Goal: Communication & Community: Answer question/provide support

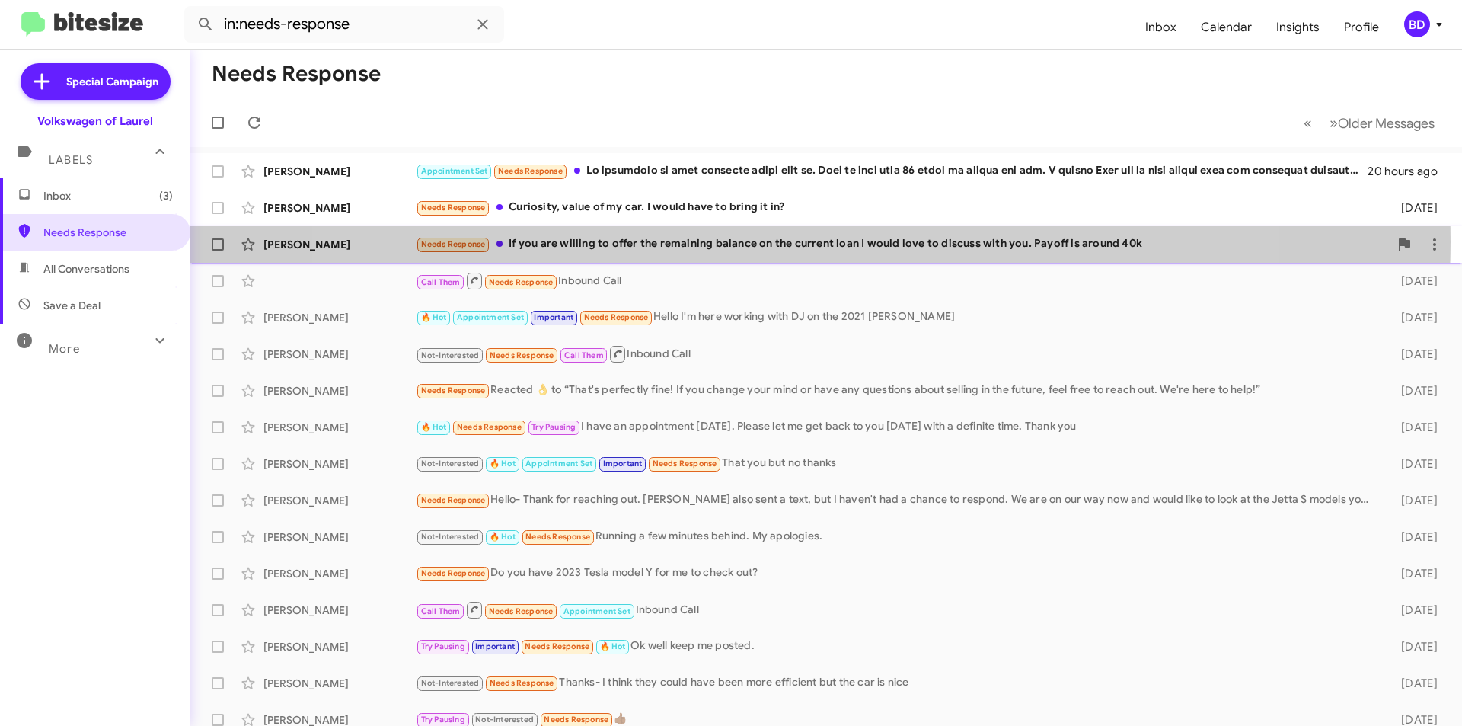
click at [784, 241] on div "Needs Response If you are willing to offer the remaining balance on the current…" at bounding box center [902, 244] width 973 height 18
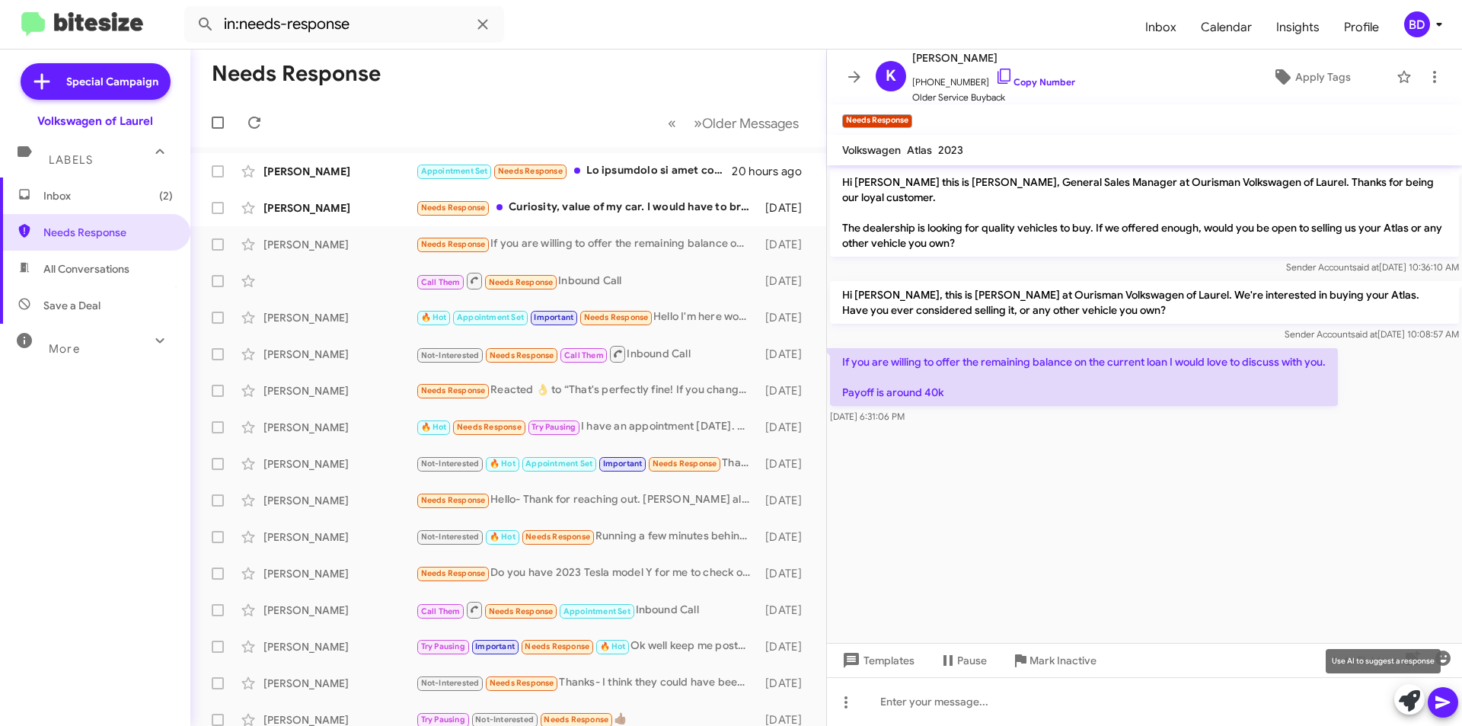
click at [1404, 697] on icon at bounding box center [1409, 700] width 21 height 21
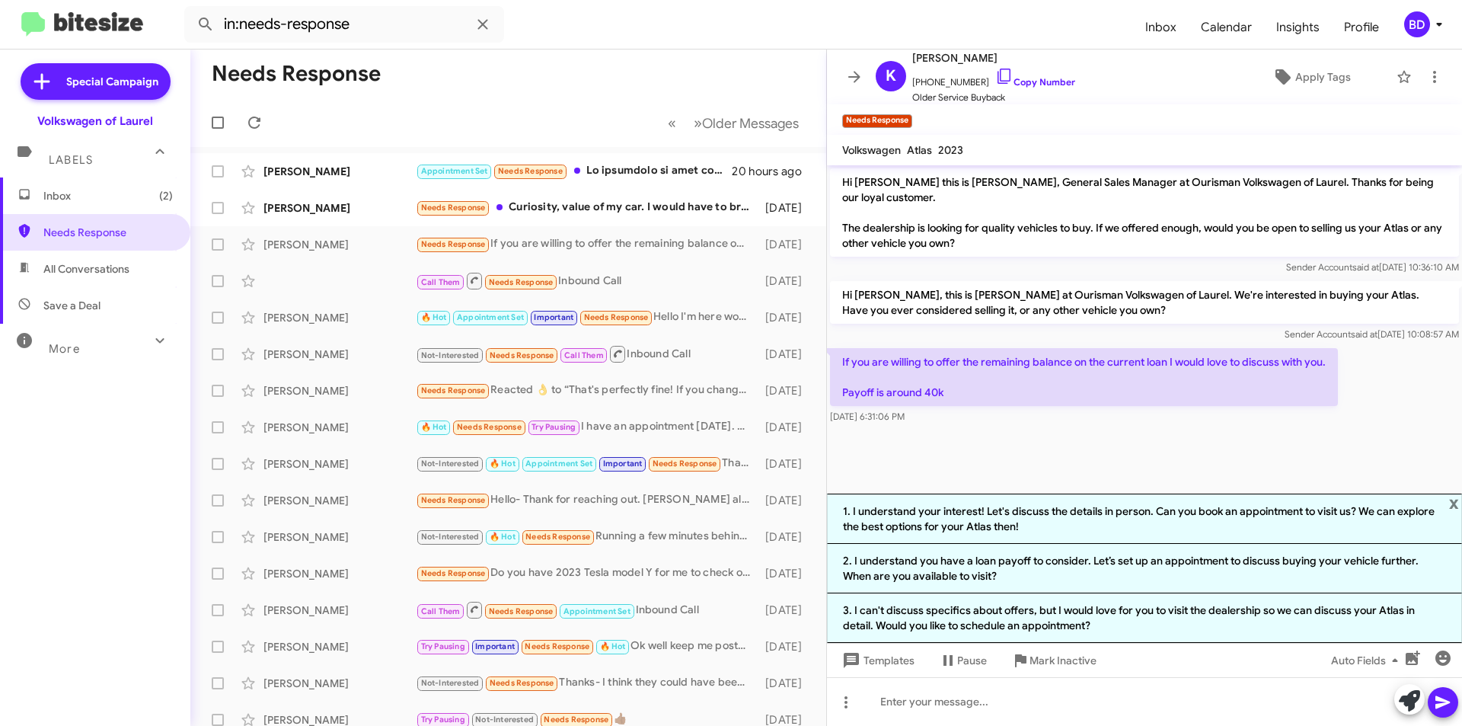
click at [1098, 518] on li "1. I understand your interest! Let's discuss the details in person. Can you boo…" at bounding box center [1144, 518] width 635 height 50
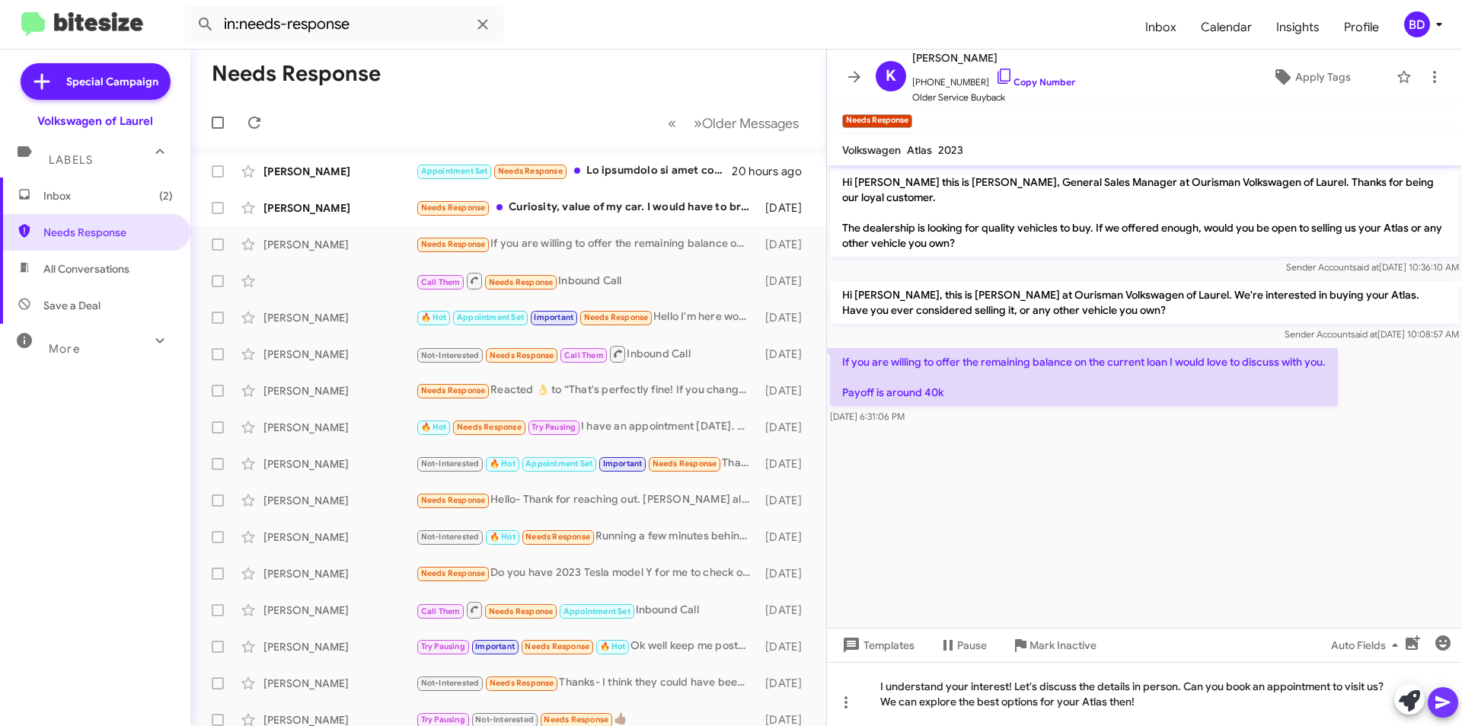
click at [1444, 705] on icon at bounding box center [1443, 702] width 18 height 18
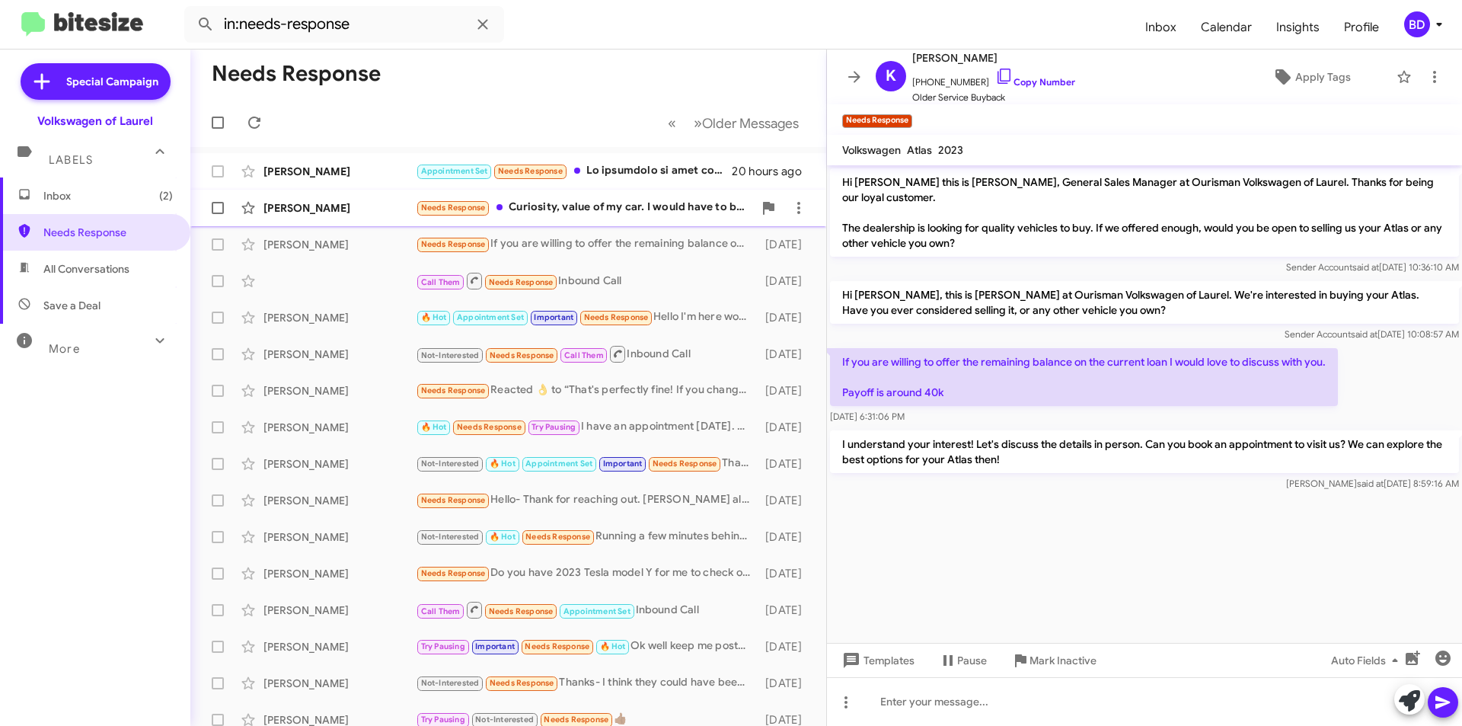
click at [640, 212] on div "Needs Response Curiosity, value of my car. I would have to bring it in?" at bounding box center [584, 208] width 337 height 18
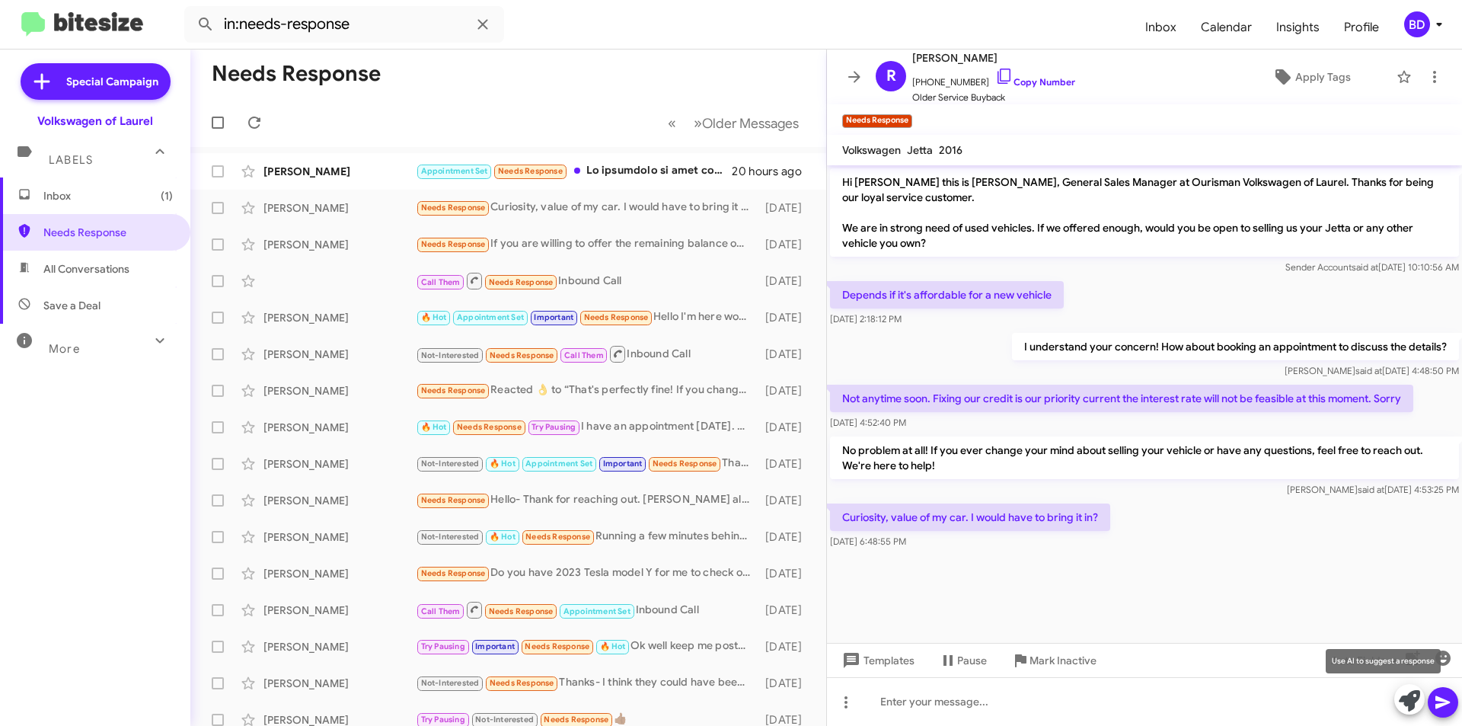
click at [1411, 697] on icon at bounding box center [1409, 700] width 21 height 21
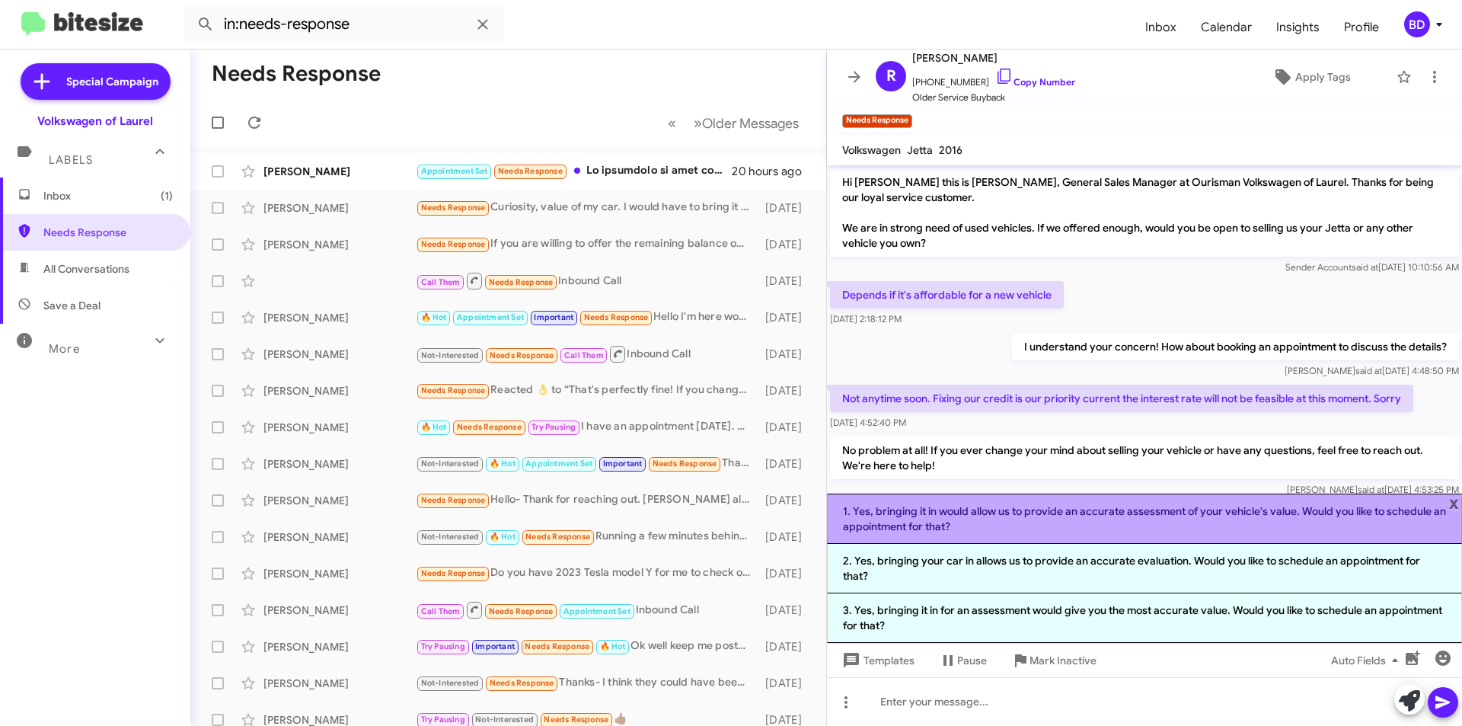
click at [1075, 519] on li "1. Yes, bringing it in would allow us to provide an accurate assessment of your…" at bounding box center [1144, 518] width 635 height 50
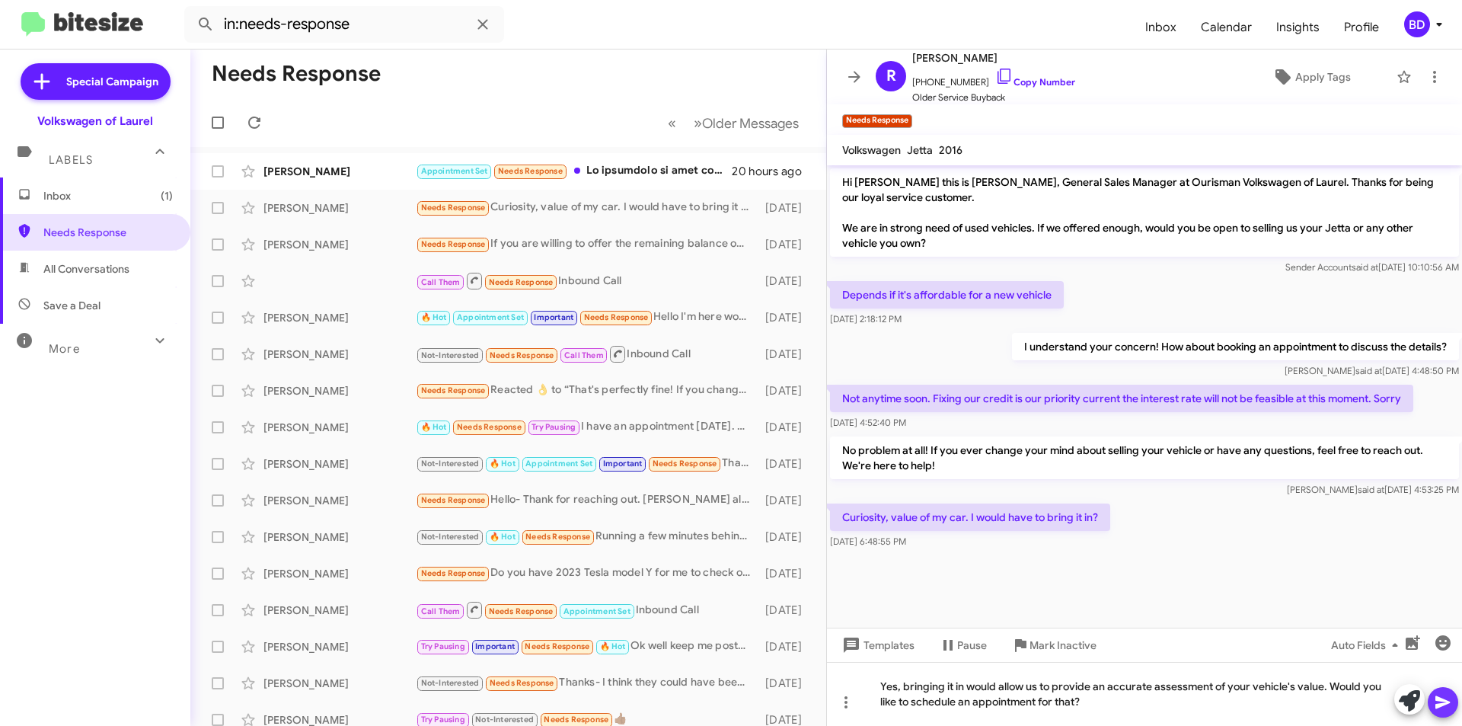
click at [1444, 689] on span at bounding box center [1443, 702] width 18 height 30
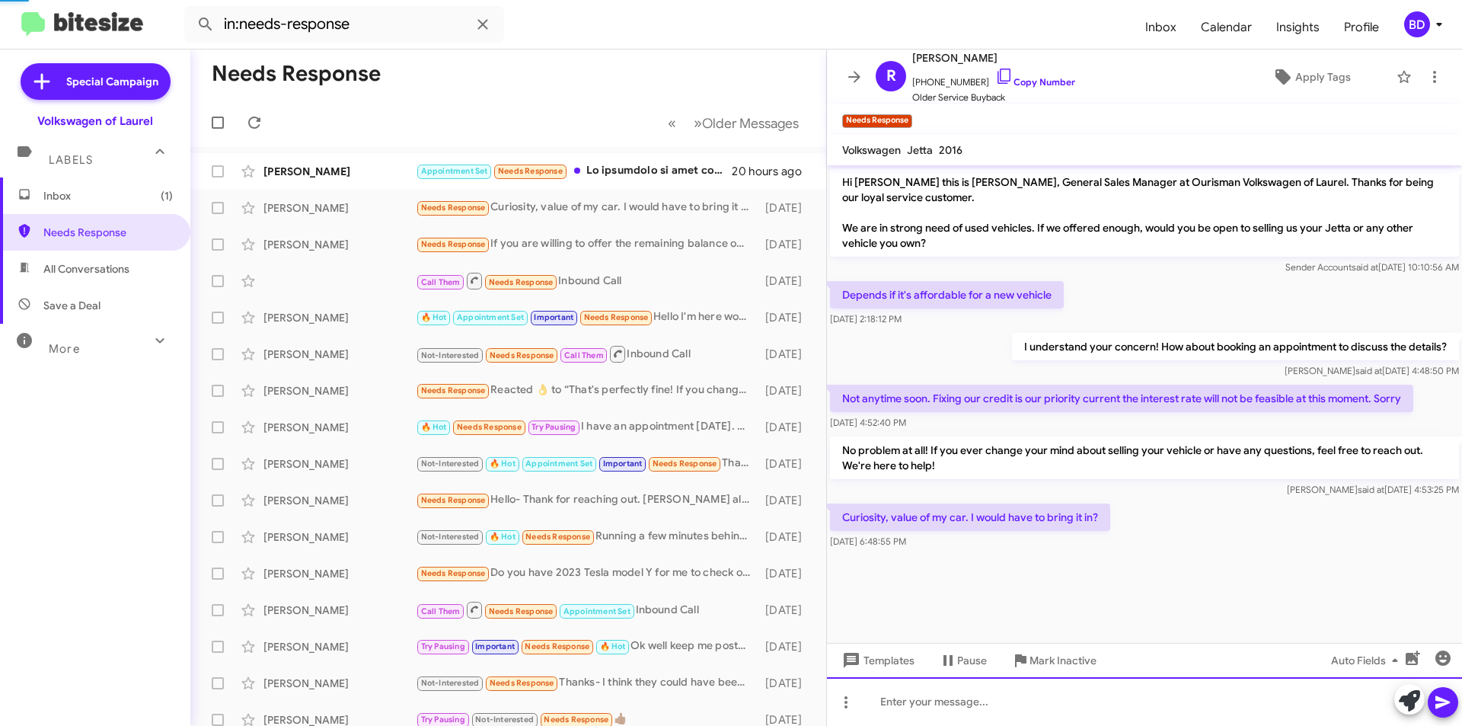
scroll to position [3, 0]
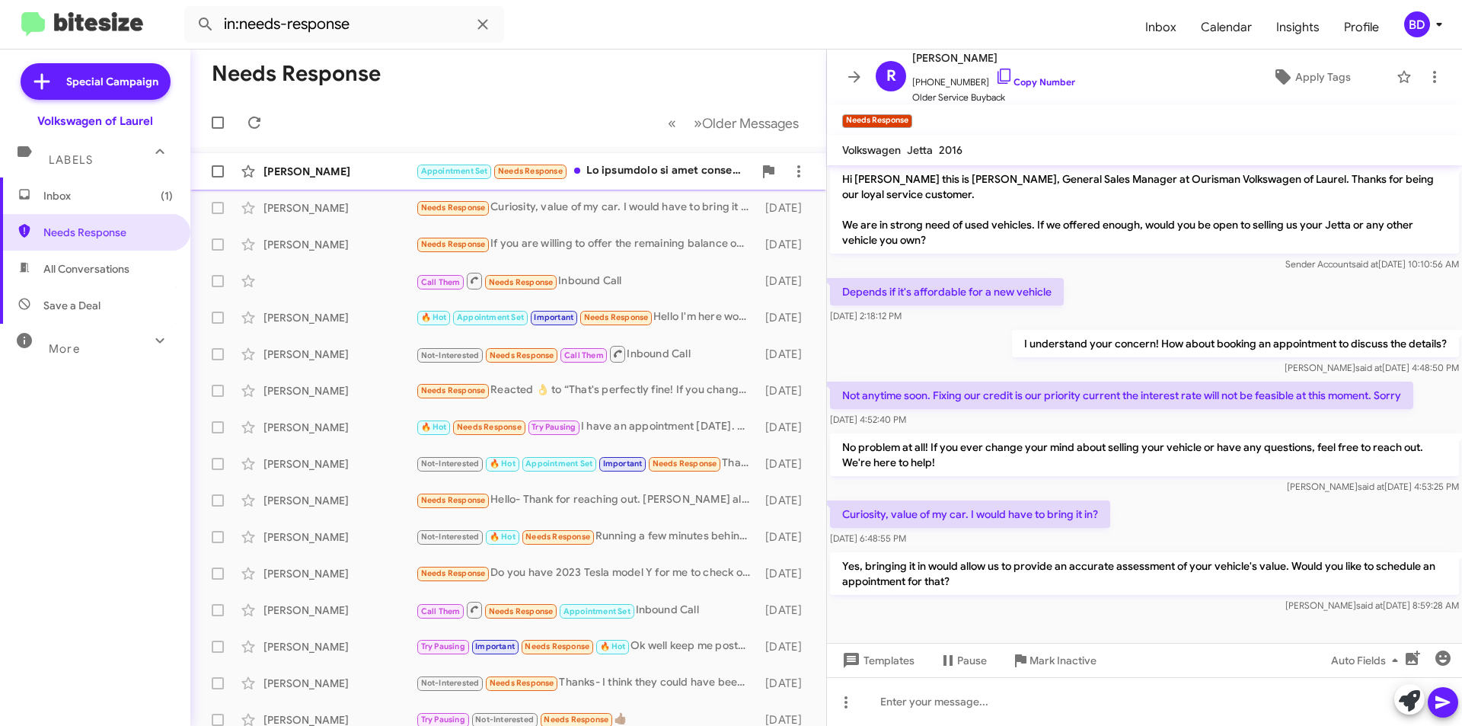
click at [617, 172] on div "Appointment Set Needs Response" at bounding box center [584, 171] width 337 height 18
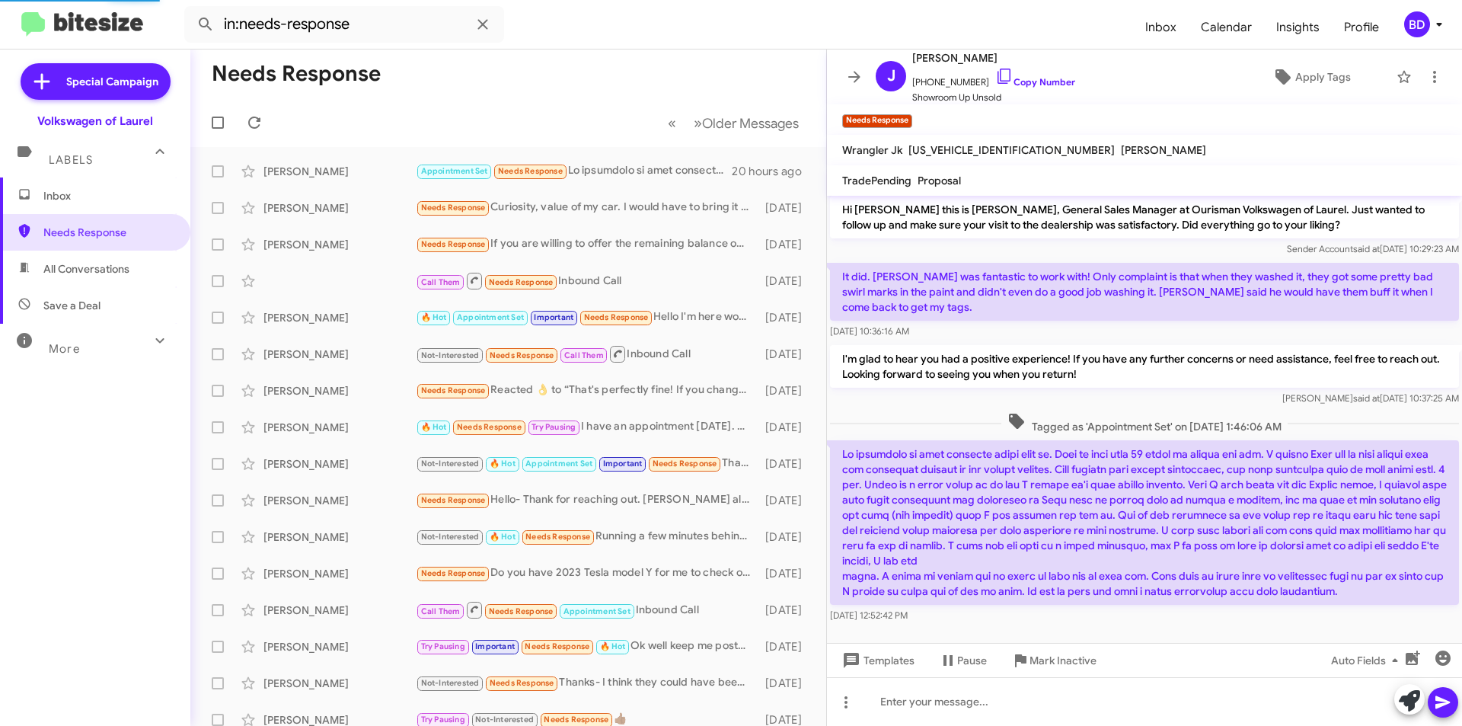
scroll to position [5, 0]
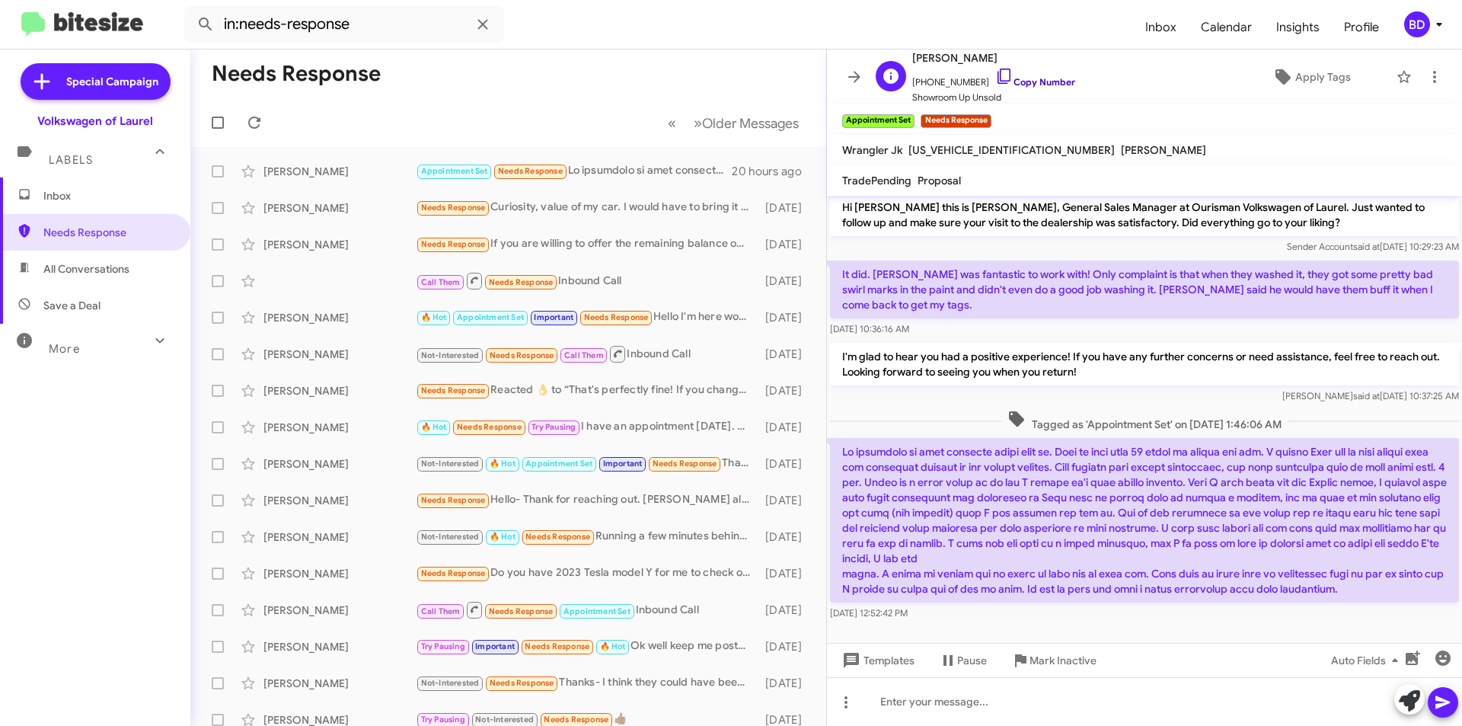
click at [1041, 85] on link "Copy Number" at bounding box center [1035, 81] width 80 height 11
